Goal: Check status: Check status

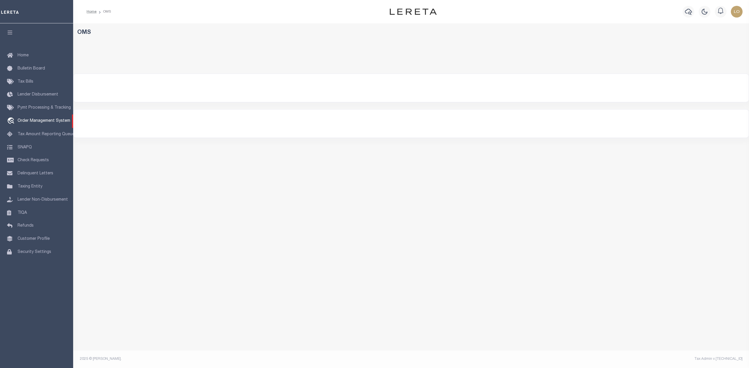
select select "200"
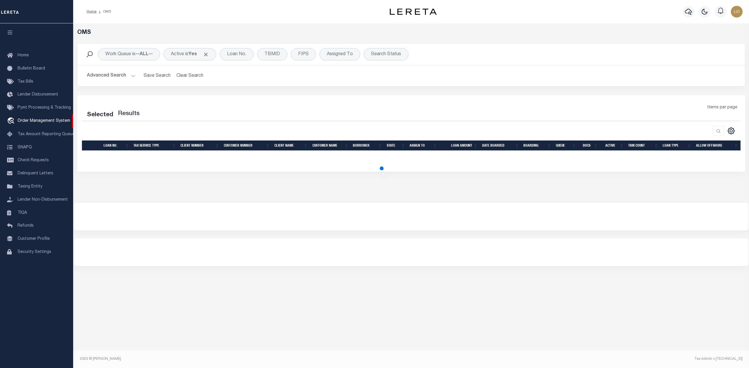
select select "200"
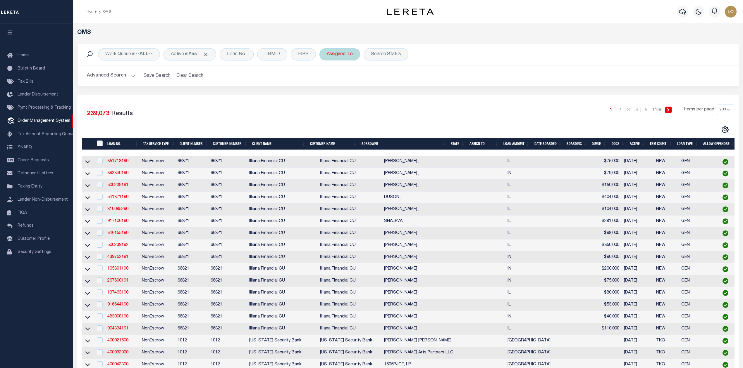
click at [348, 54] on div "Assigned To" at bounding box center [339, 54] width 41 height 12
click at [357, 82] on select "--Unassigned-- [PERSON_NAME] [PERSON_NAME] [PERSON_NAME] [PERSON_NAME], [PERSON…" at bounding box center [370, 82] width 86 height 11
select select "[PERSON_NAME]"
click at [328, 78] on select "--Unassigned-- [PERSON_NAME] [PERSON_NAME] [PERSON_NAME] [PERSON_NAME], [PERSON…" at bounding box center [370, 82] width 86 height 11
click at [406, 96] on input "Apply" at bounding box center [404, 96] width 17 height 10
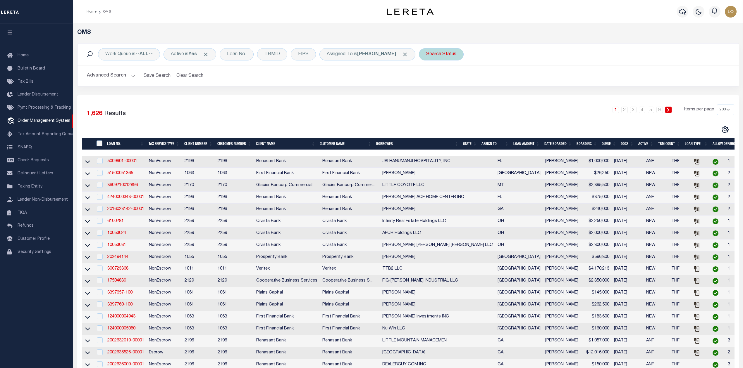
click at [432, 57] on div "Search Status" at bounding box center [441, 54] width 45 height 12
click at [440, 81] on select "Automated Search Bad Parcel Complete Duplicate Parcel High Dollar Reporting In …" at bounding box center [469, 82] width 86 height 11
select select "IP"
click at [426, 78] on select "Automated Search Bad Parcel Complete Duplicate Parcel High Dollar Reporting In …" at bounding box center [469, 82] width 86 height 11
click at [500, 94] on input "Apply" at bounding box center [503, 96] width 17 height 10
